Goal: Download file/media

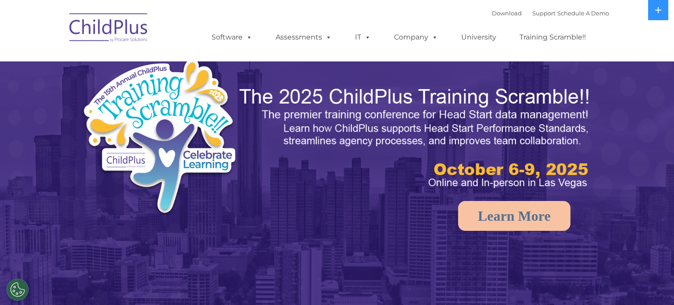
select select "MEDIUM"
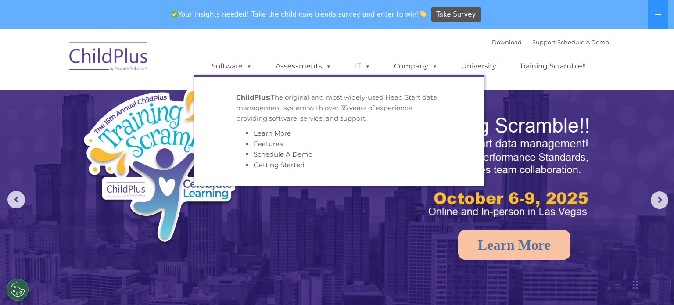
click at [222, 68] on link "Software" at bounding box center [232, 67] width 58 height 18
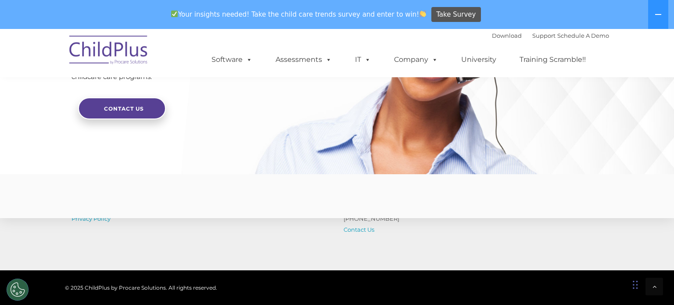
scroll to position [2209, 0]
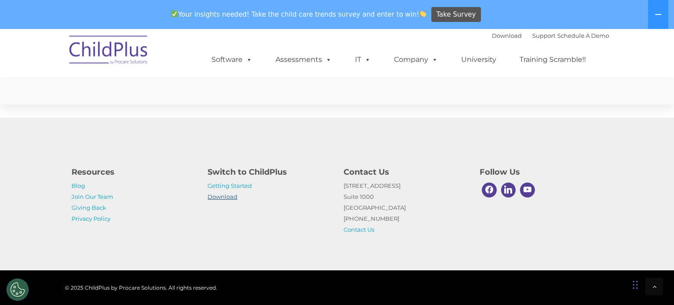
click at [218, 195] on link "Download" at bounding box center [223, 196] width 30 height 7
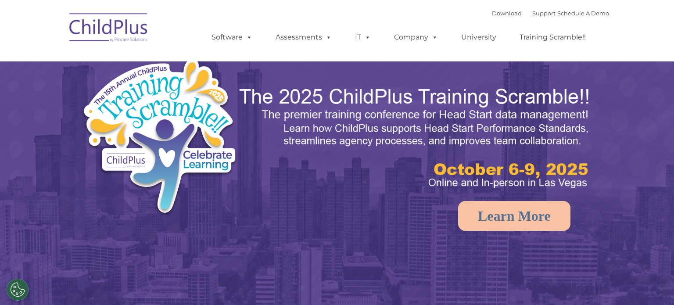
select select "MEDIUM"
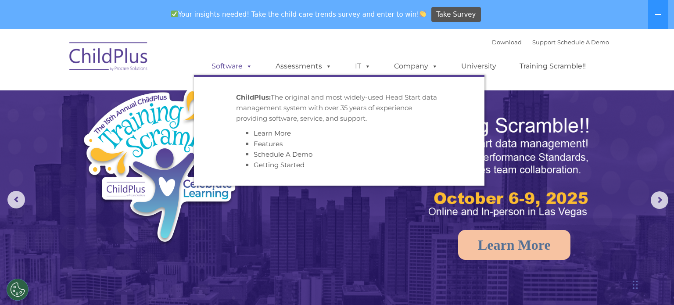
click at [241, 72] on link "Software" at bounding box center [232, 67] width 58 height 18
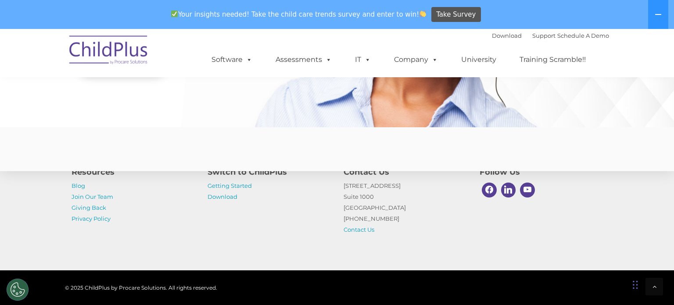
scroll to position [2209, 0]
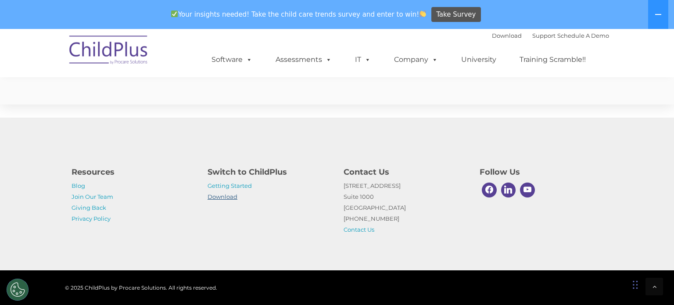
click at [223, 194] on link "Download" at bounding box center [223, 196] width 30 height 7
